Goal: Transaction & Acquisition: Subscribe to service/newsletter

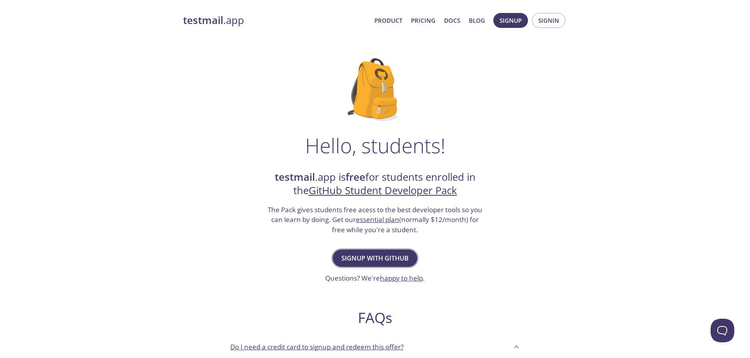
click at [365, 255] on span "Signup with GitHub" at bounding box center [374, 258] width 67 height 11
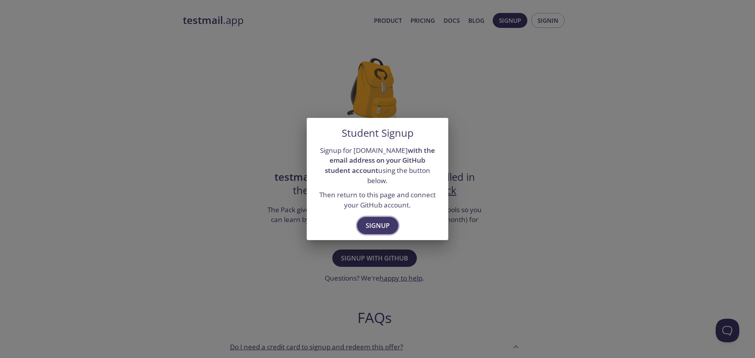
click at [369, 226] on span "Signup" at bounding box center [378, 225] width 24 height 11
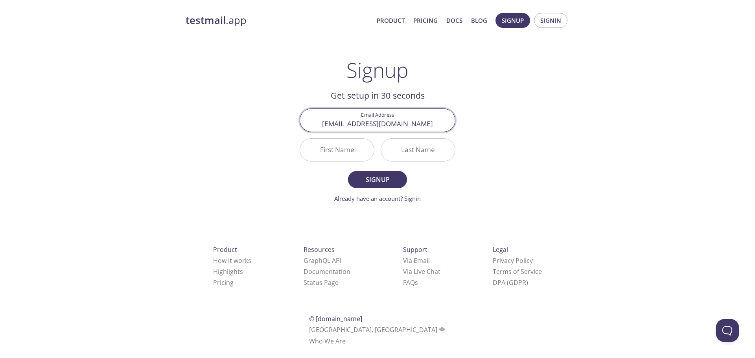
type input "[EMAIL_ADDRESS][DOMAIN_NAME]"
click at [347, 156] on input "First Name" at bounding box center [337, 150] width 74 height 22
type input "[PERSON_NAME]"
click at [426, 154] on input "Last Name" at bounding box center [418, 150] width 74 height 22
type input "[PERSON_NAME]"
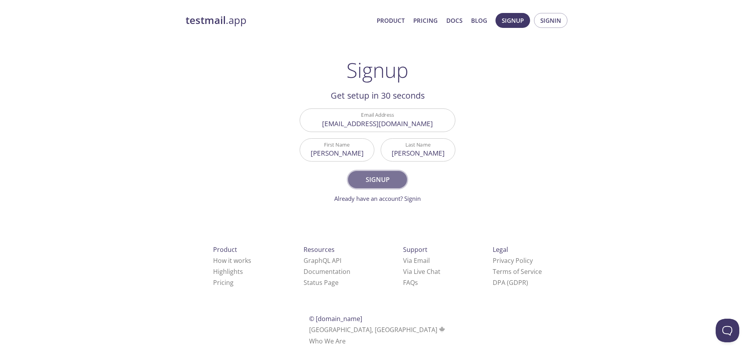
click at [382, 183] on span "Signup" at bounding box center [378, 179] width 42 height 11
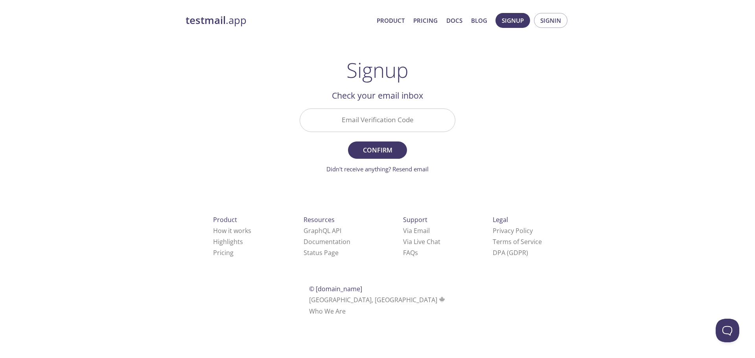
click at [388, 121] on input "Email Verification Code" at bounding box center [377, 120] width 155 height 22
paste input "VGJ94MQ"
type input "VGJ94MQ"
click at [379, 143] on button "Confirm" at bounding box center [377, 150] width 59 height 17
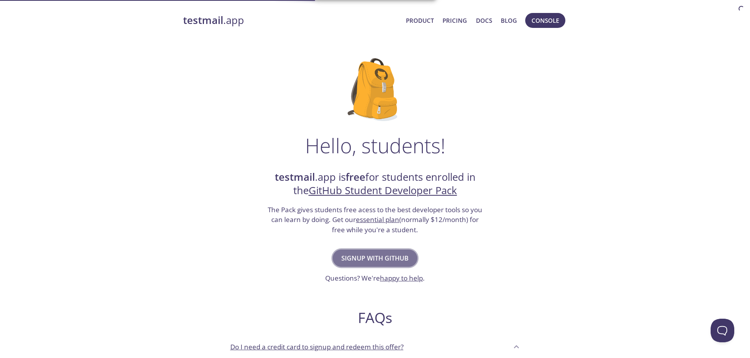
click at [389, 256] on span "Signup with GitHub" at bounding box center [374, 258] width 67 height 11
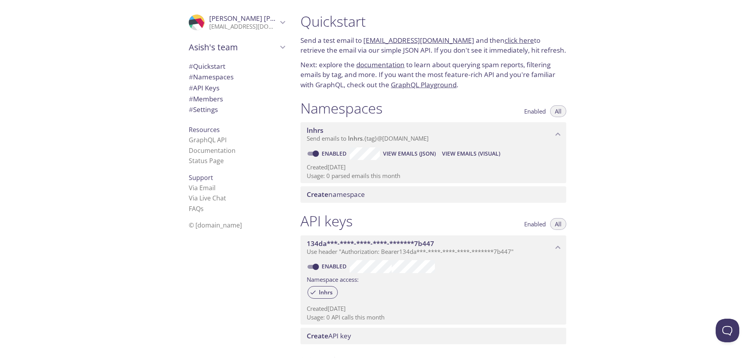
drag, startPoint x: 370, startPoint y: 170, endPoint x: 332, endPoint y: 168, distance: 37.8
click at [332, 168] on p "Created [DATE]" at bounding box center [433, 167] width 253 height 8
click at [406, 41] on link "[EMAIL_ADDRESS][DOMAIN_NAME]" at bounding box center [419, 40] width 111 height 9
click at [510, 40] on link "click here" at bounding box center [520, 40] width 30 height 9
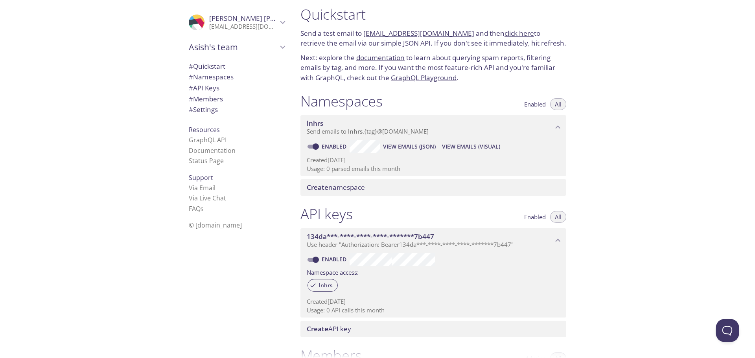
scroll to position [4, 0]
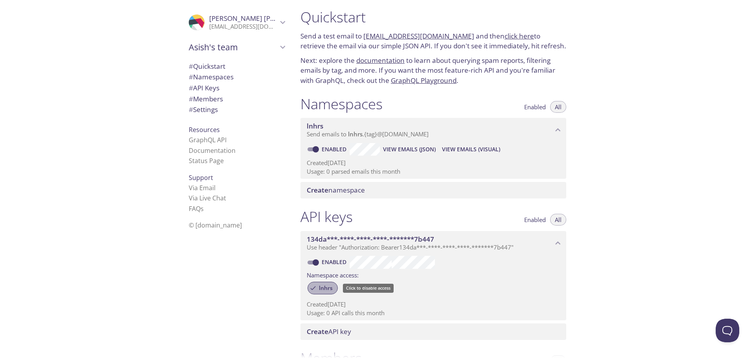
drag, startPoint x: 334, startPoint y: 288, endPoint x: 323, endPoint y: 288, distance: 11.4
click at [323, 288] on span "lnhrs" at bounding box center [325, 288] width 23 height 7
drag, startPoint x: 323, startPoint y: 288, endPoint x: 359, endPoint y: 298, distance: 37.1
click at [359, 298] on div "Enabled Namespace access: lnhrs Created [DATE] Usage: 0 API calls this month" at bounding box center [434, 287] width 266 height 65
click at [318, 289] on span "lnhrs" at bounding box center [325, 288] width 23 height 7
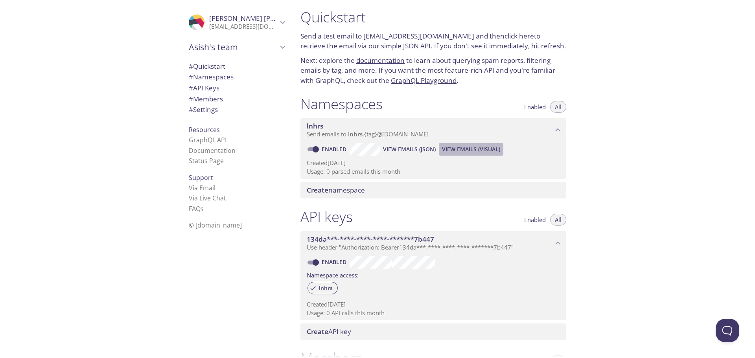
click at [474, 152] on span "View Emails (Visual)" at bounding box center [471, 149] width 58 height 9
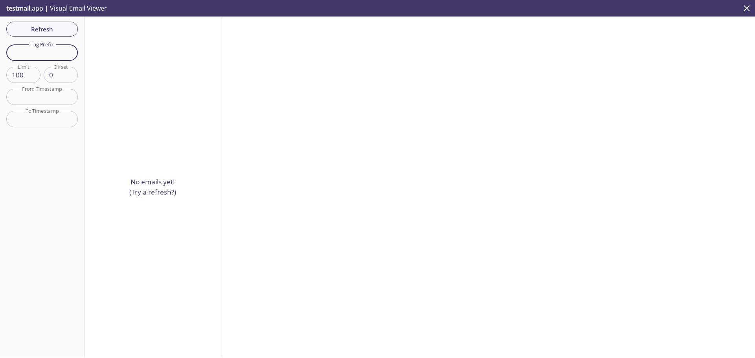
click at [56, 58] on input "text" at bounding box center [42, 52] width 72 height 16
click at [55, 26] on span "Refresh" at bounding box center [42, 29] width 59 height 10
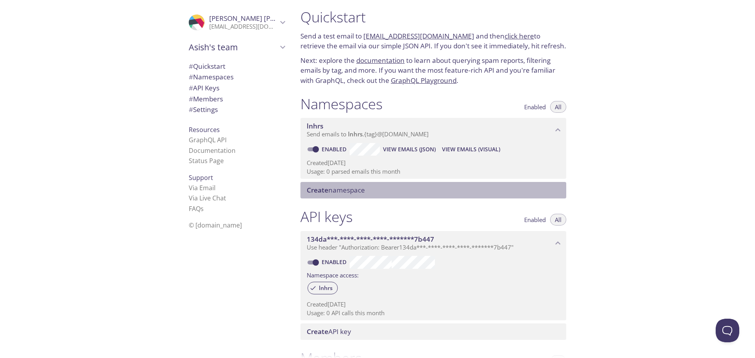
click at [323, 193] on span "Create" at bounding box center [318, 190] width 22 height 9
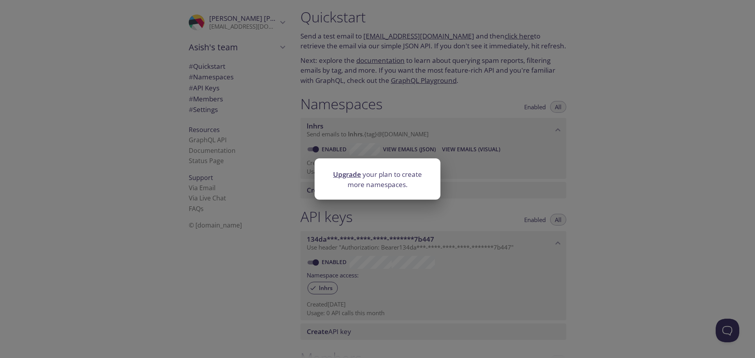
click at [477, 172] on div "Upgrade your plan to create more namespaces." at bounding box center [377, 179] width 755 height 358
